Goal: Task Accomplishment & Management: Complete application form

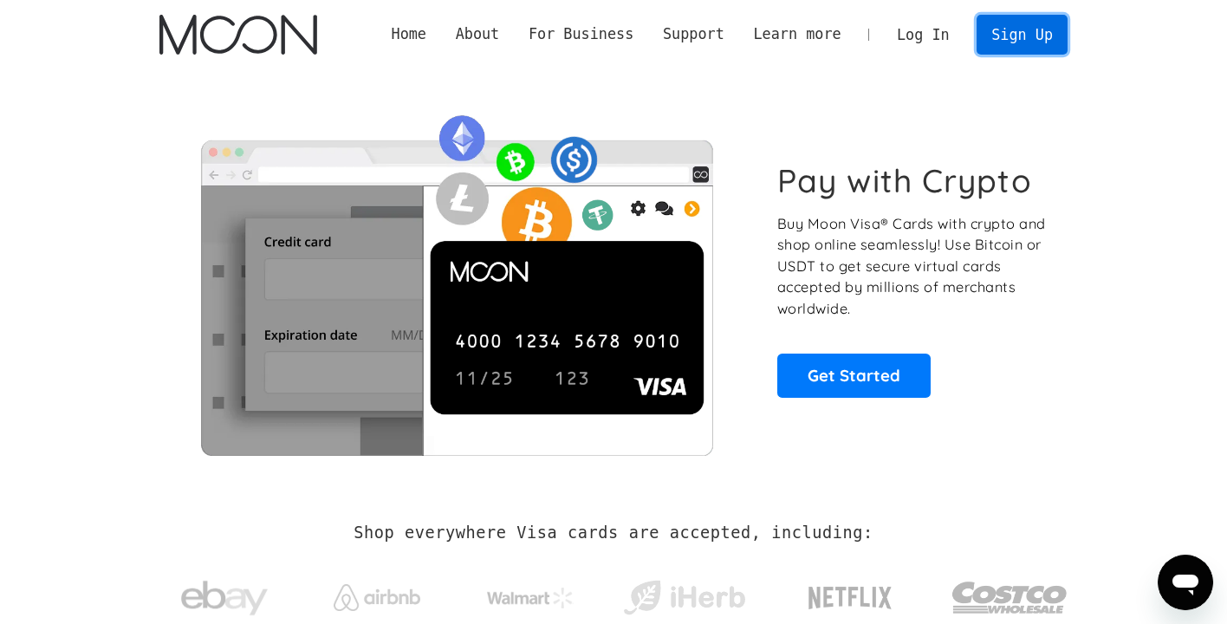
click at [1025, 33] on link "Sign Up" at bounding box center [1021, 34] width 90 height 39
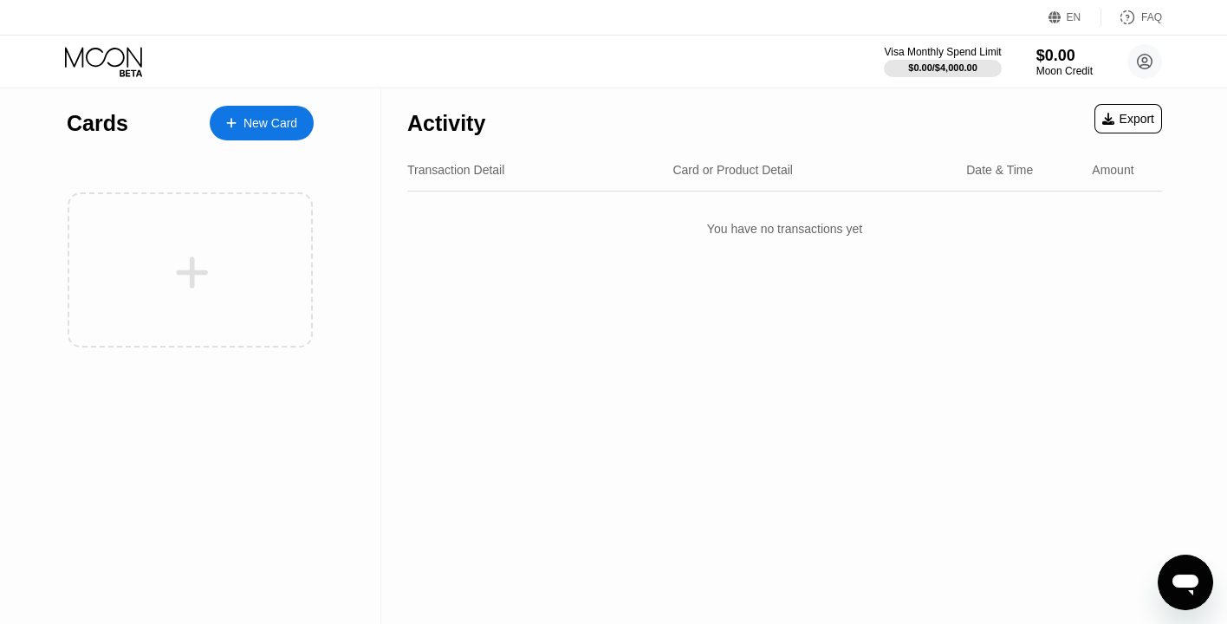
click at [277, 120] on div "New Card" at bounding box center [270, 123] width 54 height 15
